Goal: Find specific page/section: Find specific page/section

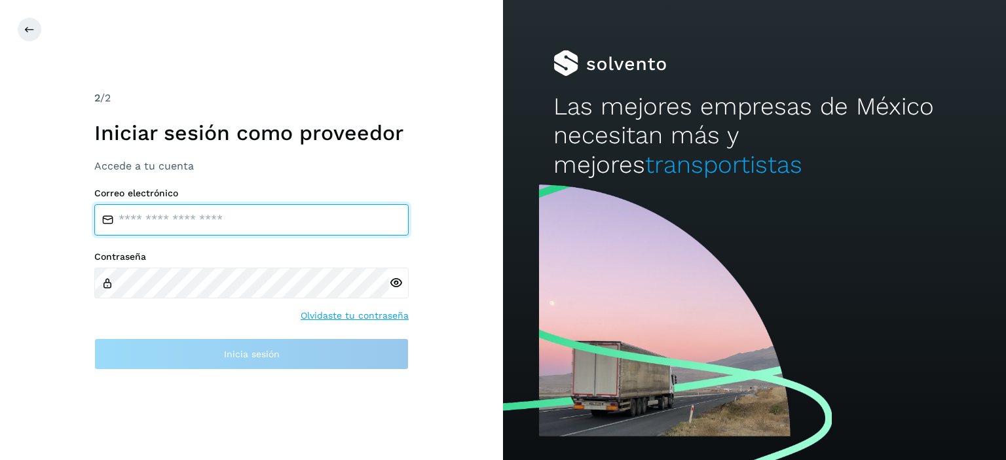
click at [320, 225] on input "email" at bounding box center [251, 219] width 314 height 31
type input "**********"
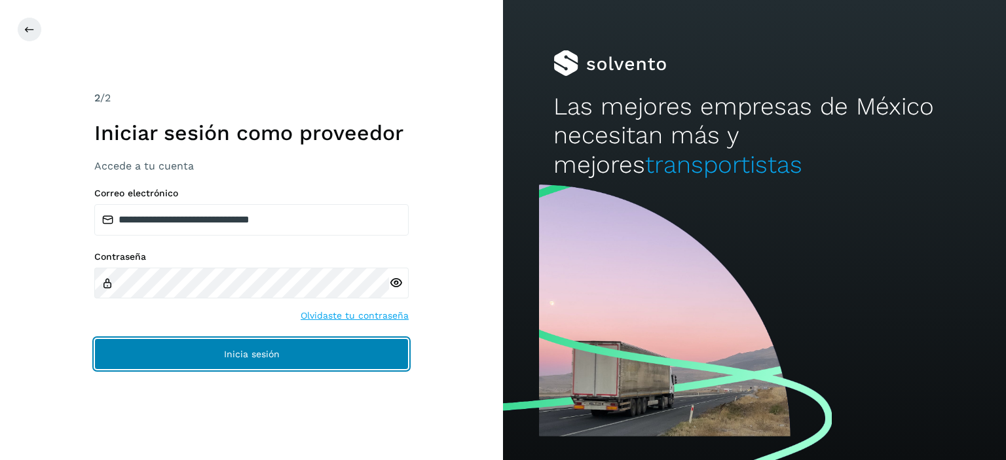
click at [273, 348] on button "Inicia sesión" at bounding box center [251, 354] width 314 height 31
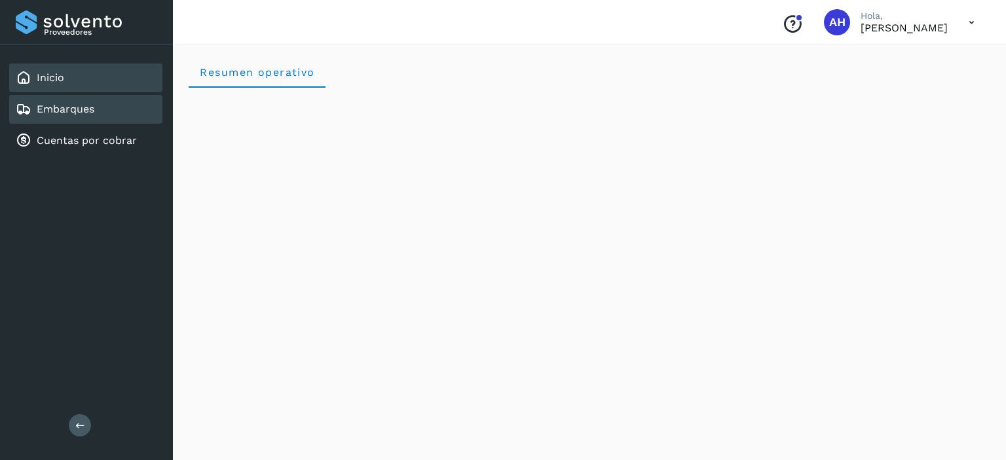
click at [109, 115] on div "Embarques" at bounding box center [85, 109] width 153 height 29
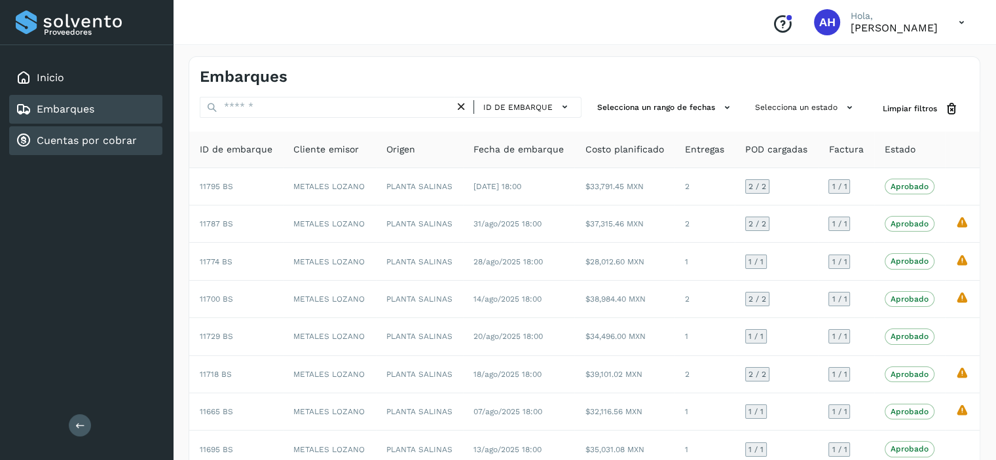
click at [93, 140] on link "Cuentas por cobrar" at bounding box center [87, 140] width 100 height 12
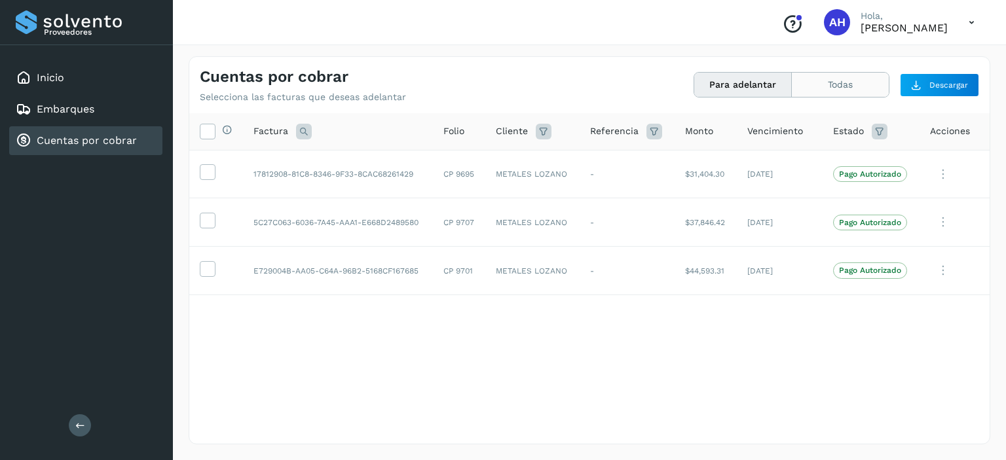
click at [850, 83] on button "Todas" at bounding box center [840, 85] width 97 height 24
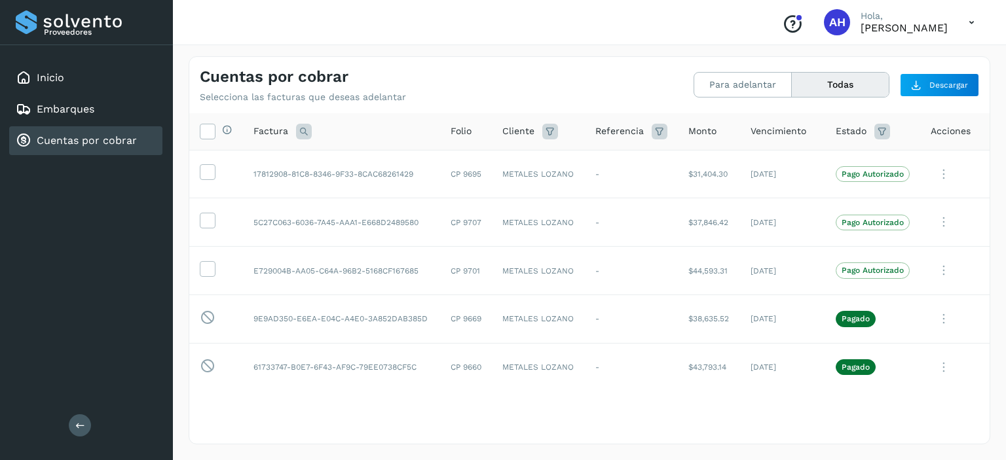
click at [130, 141] on link "Cuentas por cobrar" at bounding box center [87, 140] width 100 height 12
click at [67, 103] on link "Embarques" at bounding box center [66, 109] width 58 height 12
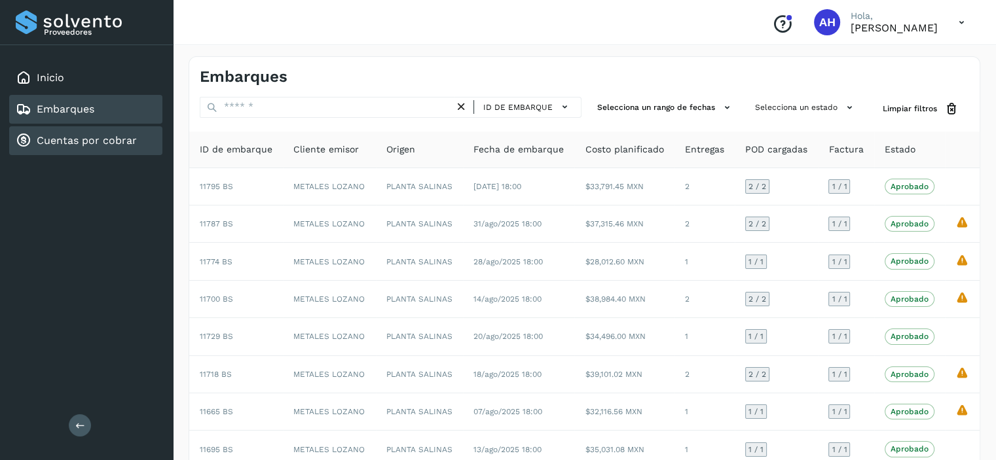
click at [71, 149] on div "Cuentas por cobrar" at bounding box center [85, 140] width 153 height 29
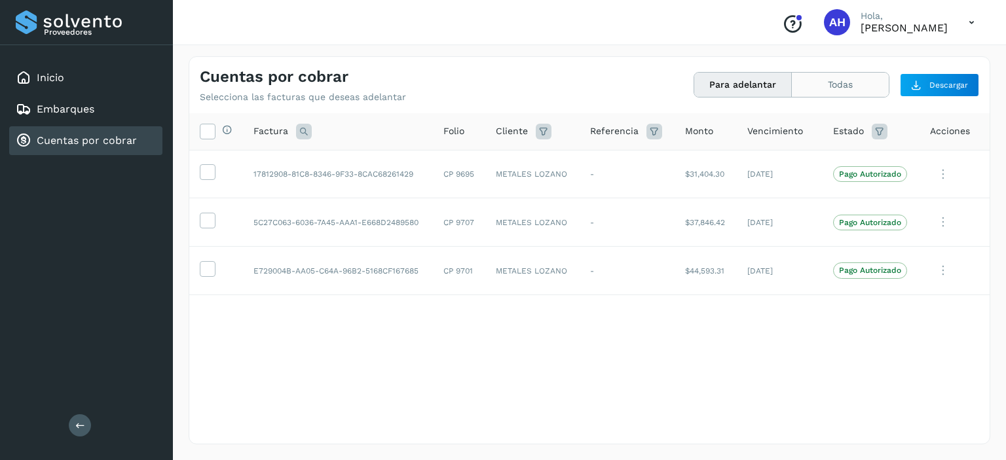
click at [827, 83] on button "Todas" at bounding box center [840, 85] width 97 height 24
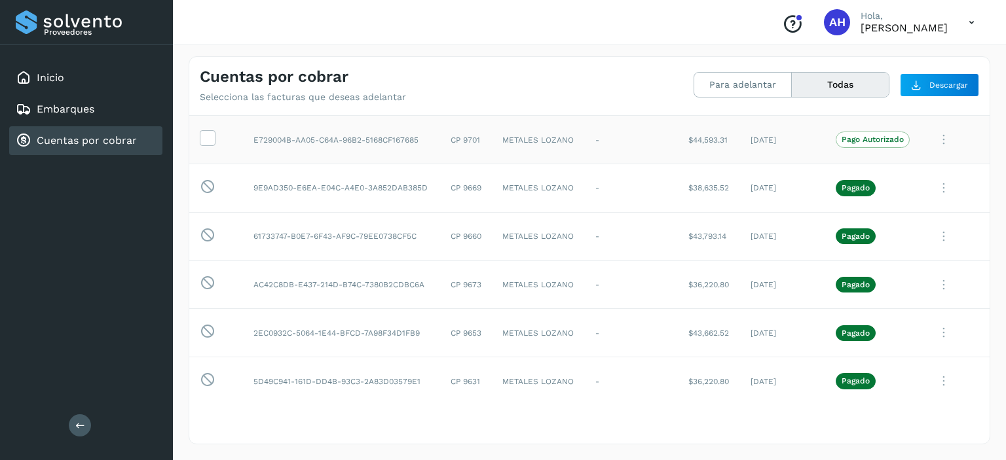
scroll to position [196, 0]
